Goal: Navigation & Orientation: Find specific page/section

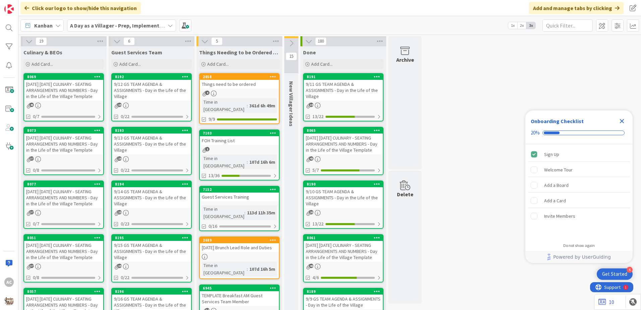
click at [73, 105] on div "43" at bounding box center [63, 106] width 79 height 6
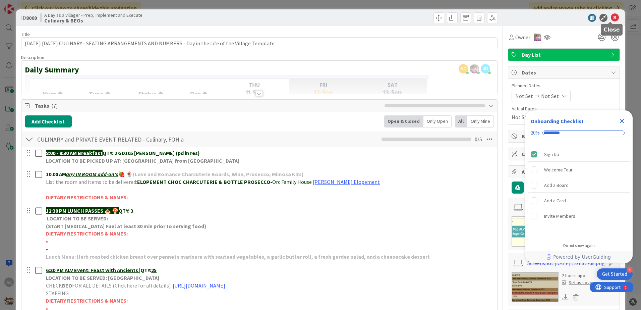
click at [610, 17] on icon at bounding box center [614, 18] width 8 height 8
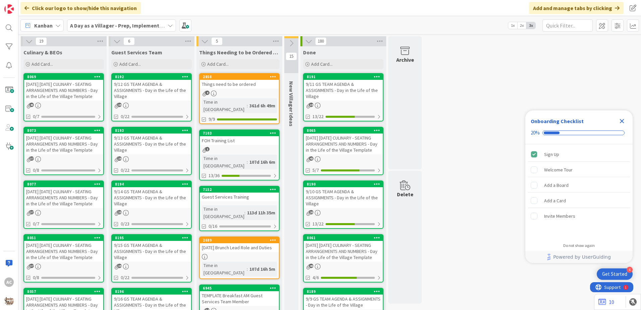
click at [57, 149] on div "9/13/25 SATURDAY CULINARY - SEATING ARRANGEMENTS AND NUMBERS - Day in the Life …" at bounding box center [63, 143] width 79 height 21
